Goal: Task Accomplishment & Management: Manage account settings

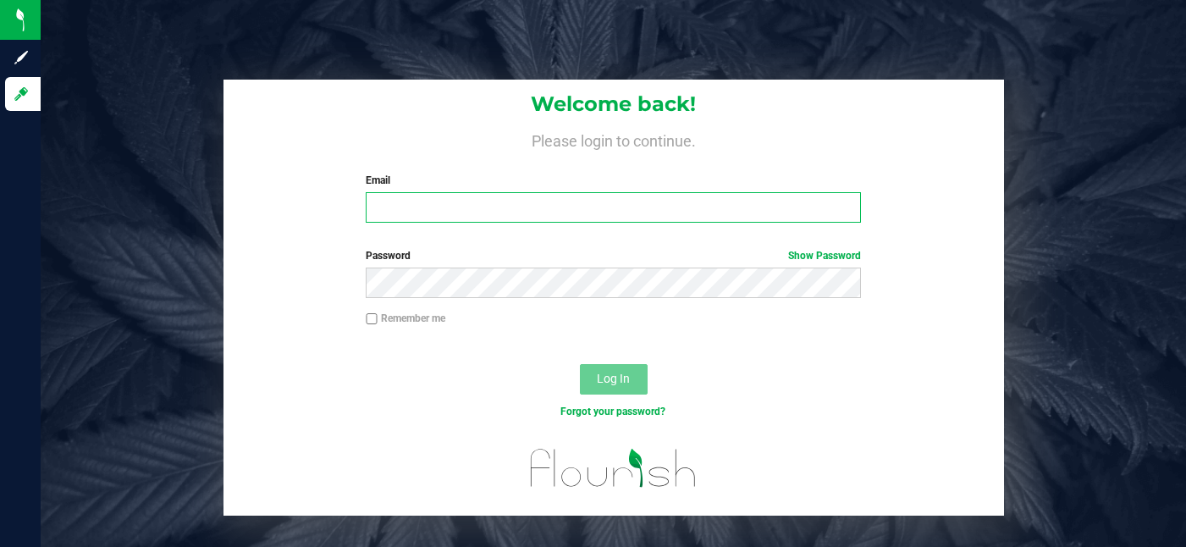
type input "[EMAIL_ADDRESS][DOMAIN_NAME]"
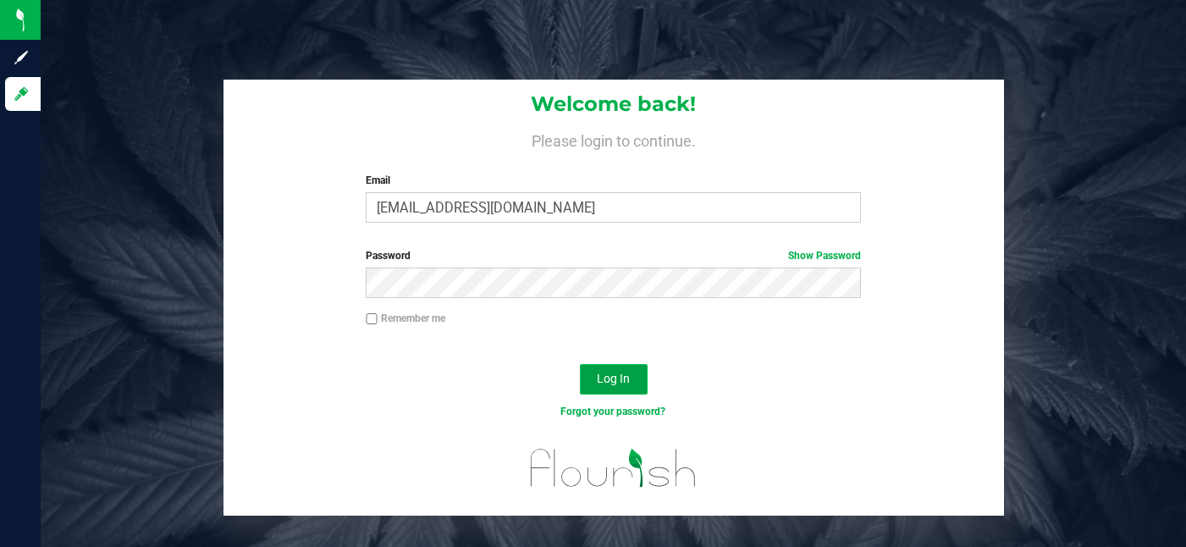
click at [606, 381] on span "Log In" at bounding box center [613, 379] width 33 height 14
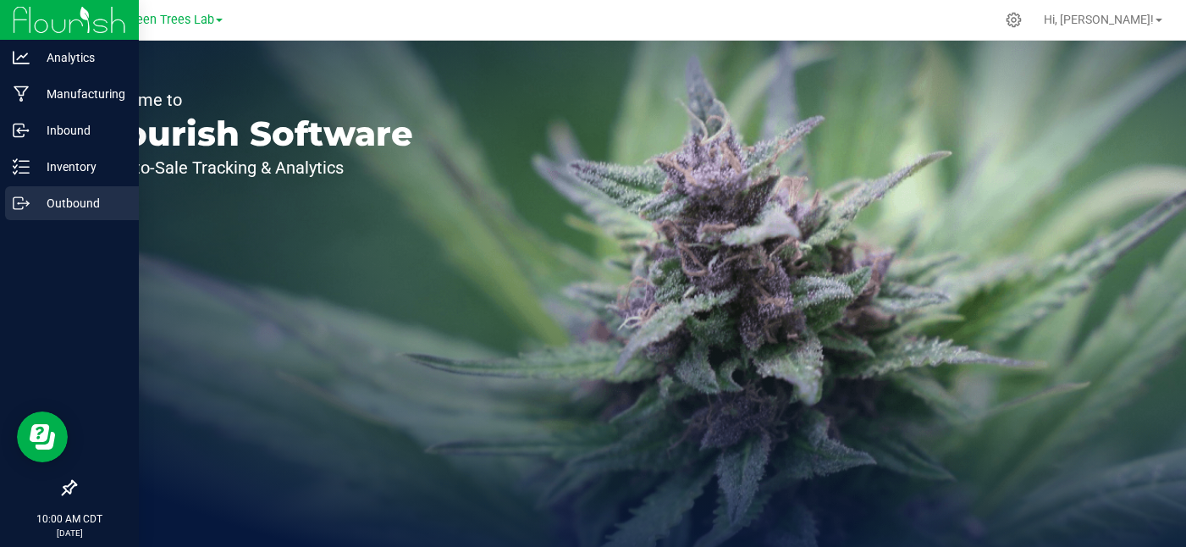
click at [19, 205] on icon at bounding box center [21, 203] width 17 height 17
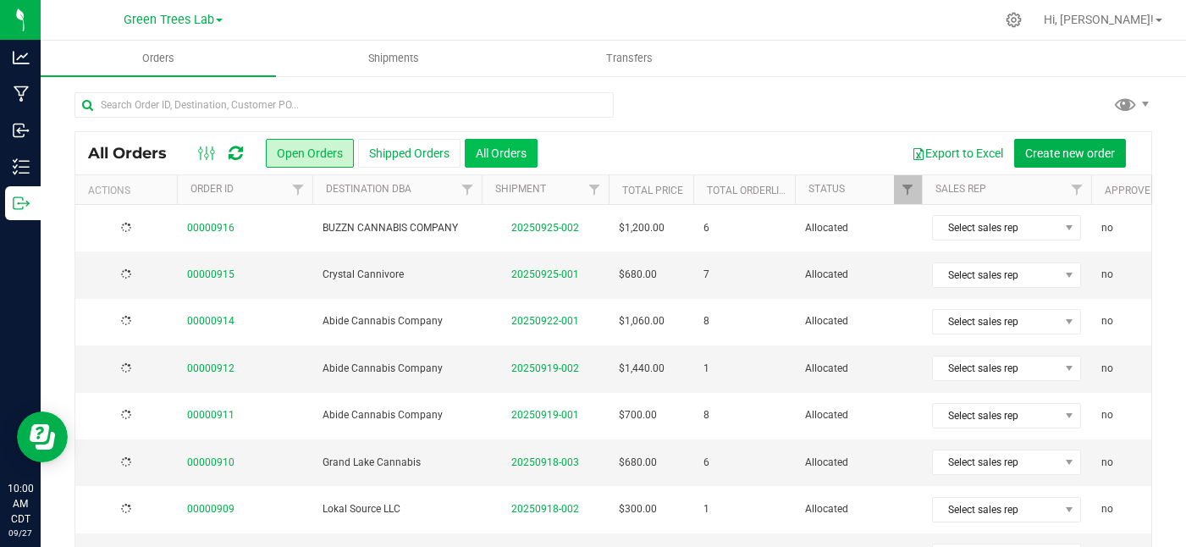
click at [497, 157] on button "All Orders" at bounding box center [501, 153] width 73 height 29
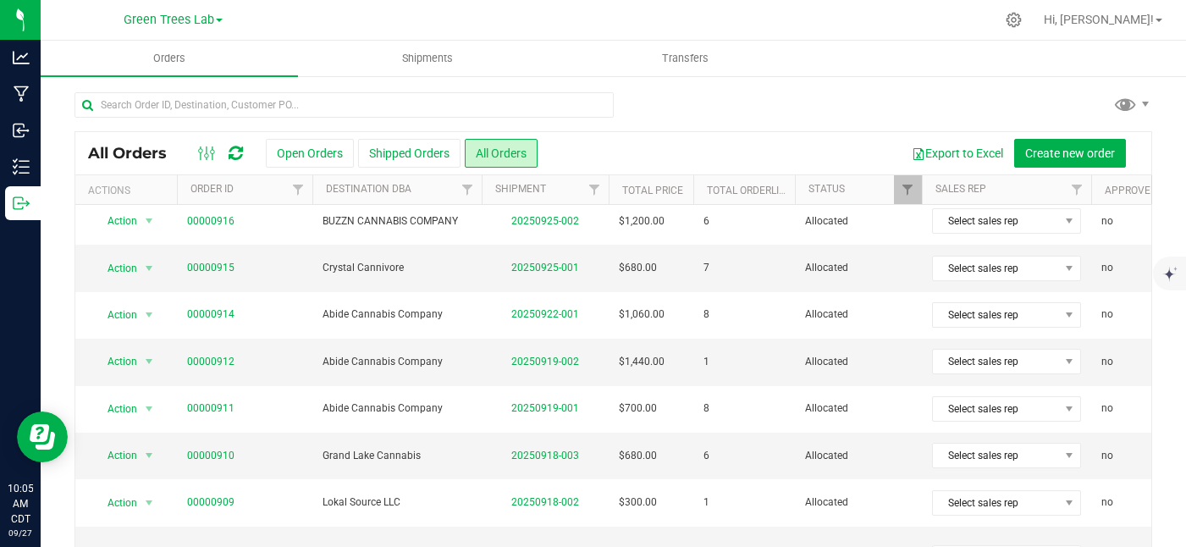
scroll to position [3, 0]
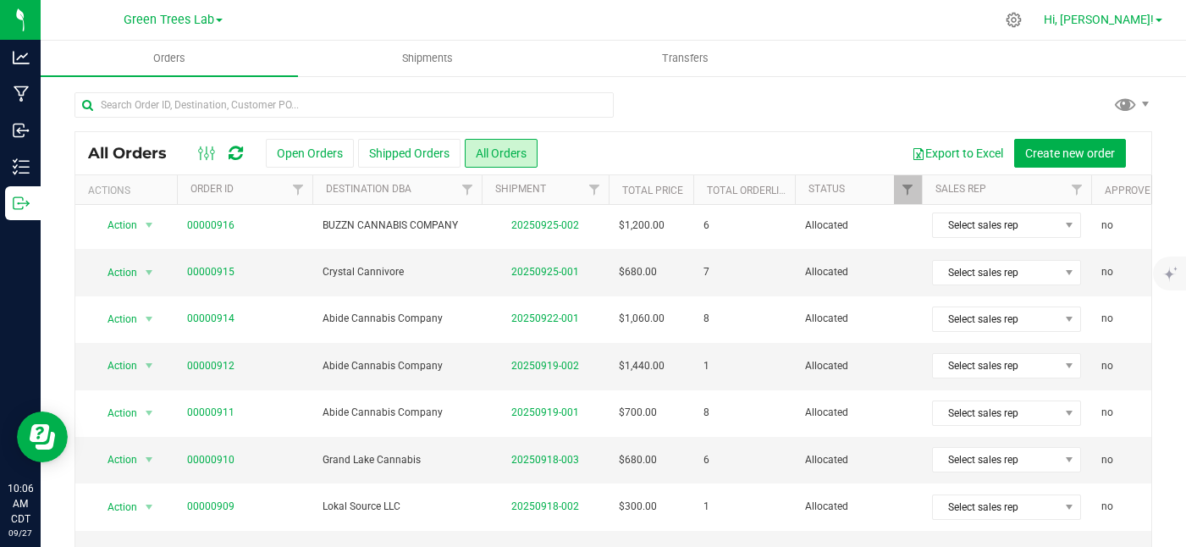
click at [1135, 21] on span "Hi, [PERSON_NAME]!" at bounding box center [1099, 20] width 110 height 14
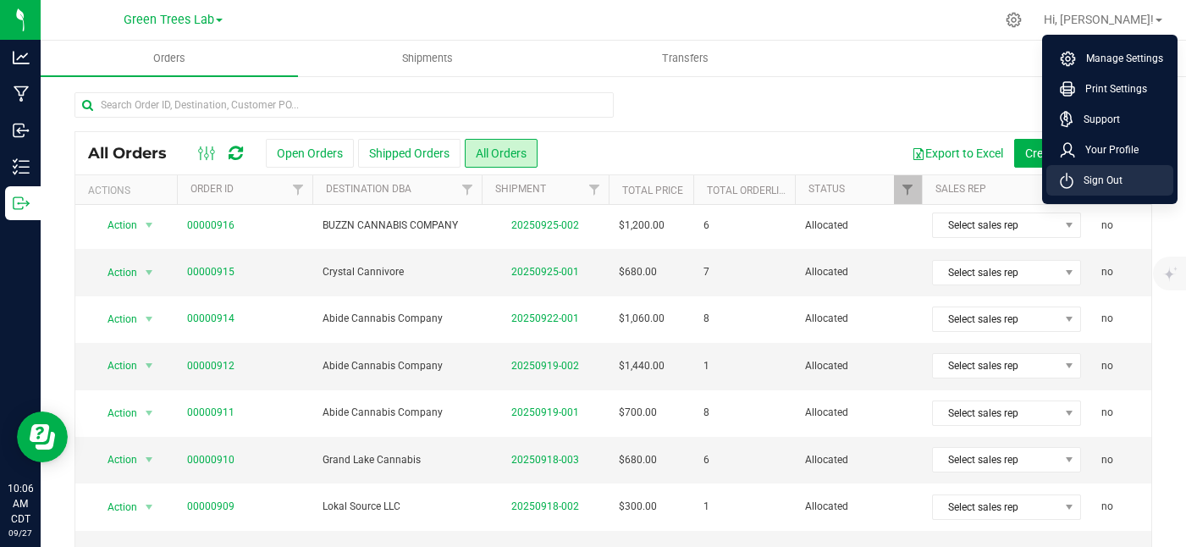
click at [1106, 179] on span "Sign Out" at bounding box center [1097, 180] width 49 height 17
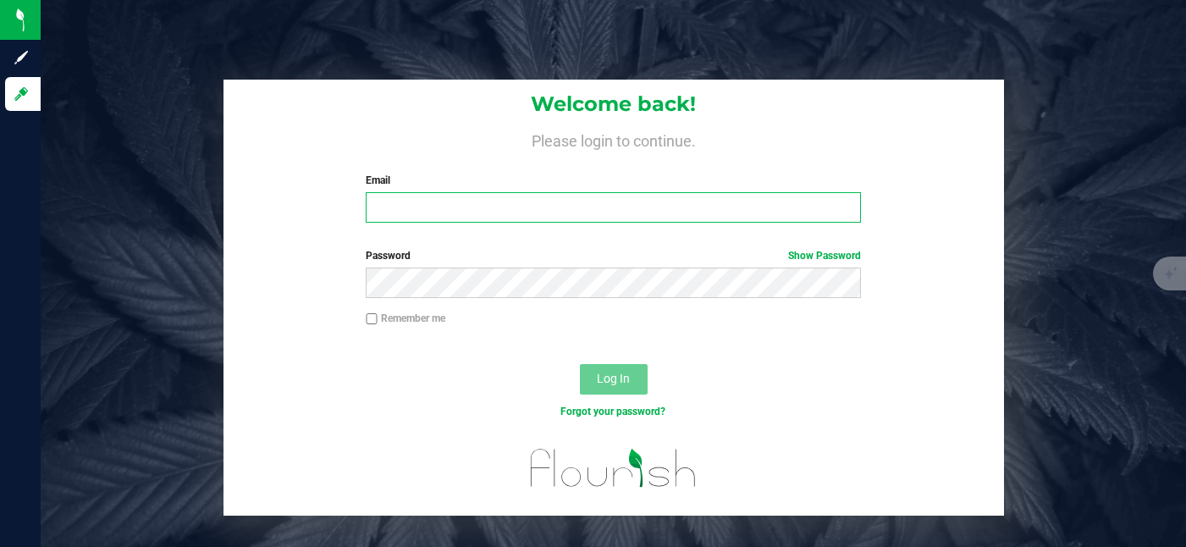
type input "[EMAIL_ADDRESS][DOMAIN_NAME]"
